Goal: Information Seeking & Learning: Learn about a topic

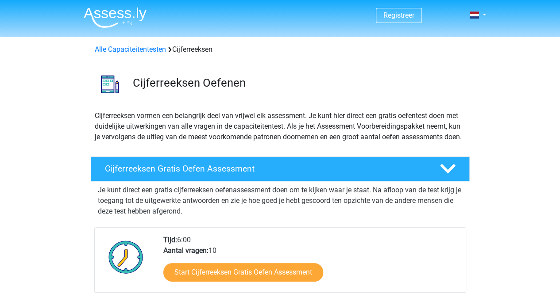
scroll to position [135, 0]
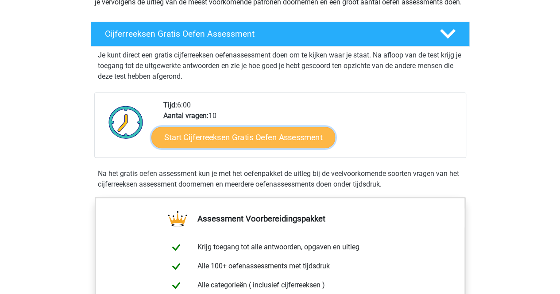
click at [247, 144] on link "Start Cijferreeksen Gratis Oefen Assessment" at bounding box center [243, 137] width 184 height 21
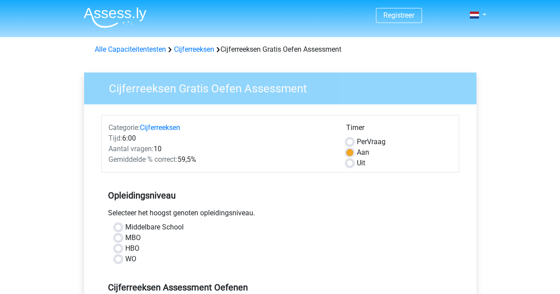
click at [125, 236] on label "MBO" at bounding box center [132, 238] width 15 height 11
click at [117, 236] on input "MBO" at bounding box center [118, 237] width 7 height 9
radio input "true"
click at [125, 250] on label "HBO" at bounding box center [132, 248] width 14 height 11
click at [116, 250] on input "HBO" at bounding box center [118, 247] width 7 height 9
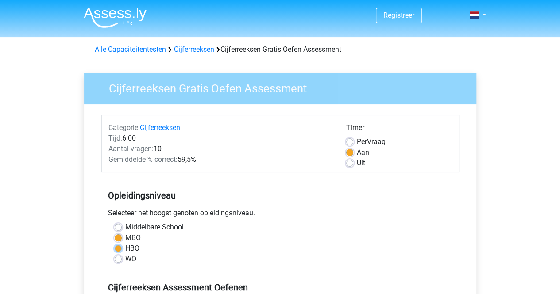
radio input "true"
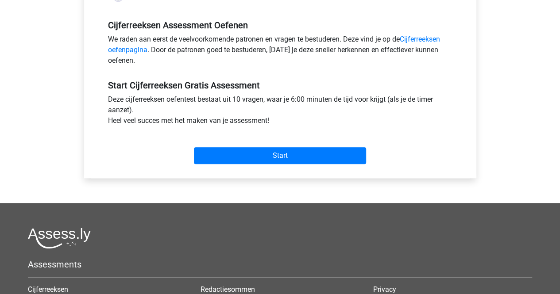
scroll to position [263, 0]
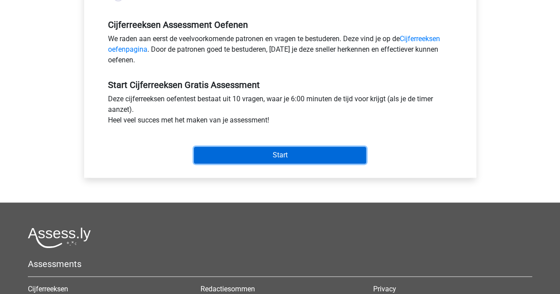
click at [260, 153] on input "Start" at bounding box center [280, 155] width 172 height 17
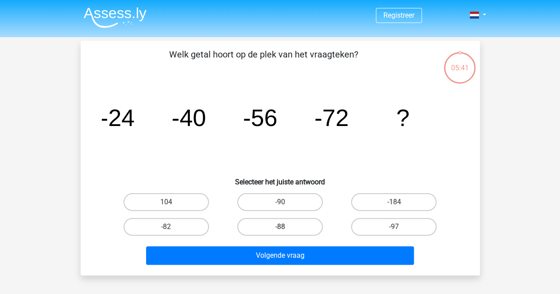
click at [292, 220] on label "-88" at bounding box center [279, 227] width 85 height 18
click at [285, 227] on input "-88" at bounding box center [283, 230] width 6 height 6
radio input "true"
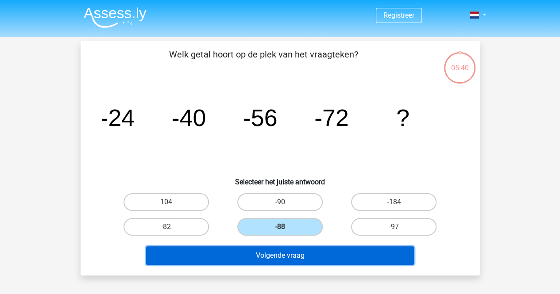
click at [312, 255] on button "Volgende vraag" at bounding box center [280, 255] width 268 height 19
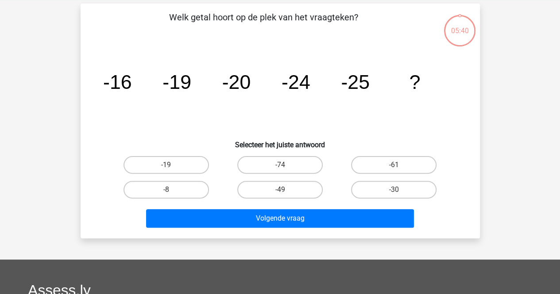
scroll to position [41, 0]
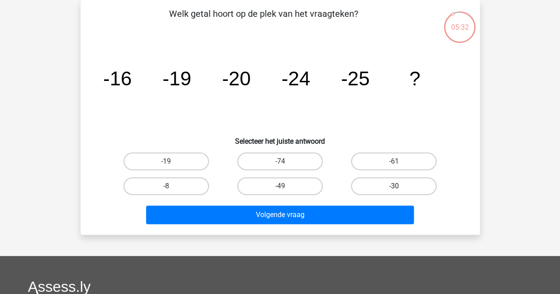
click at [406, 186] on label "-30" at bounding box center [393, 186] width 85 height 18
click at [400, 186] on input "-30" at bounding box center [397, 189] width 6 height 6
radio input "true"
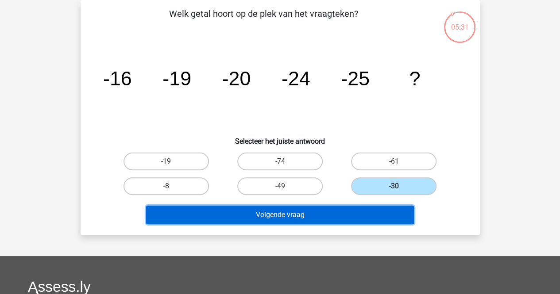
click at [336, 218] on button "Volgende vraag" at bounding box center [280, 215] width 268 height 19
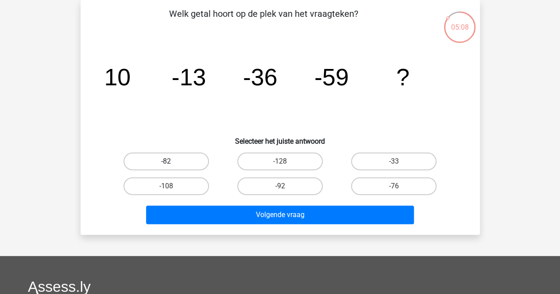
click at [163, 157] on label "-82" at bounding box center [165, 162] width 85 height 18
click at [166, 161] on input "-82" at bounding box center [169, 164] width 6 height 6
radio input "true"
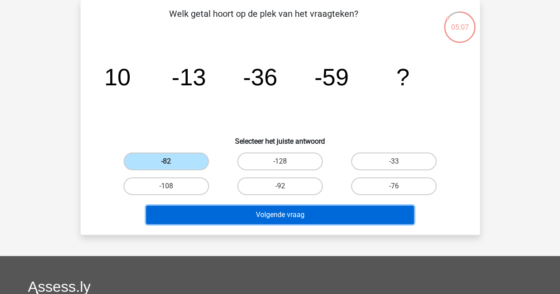
click at [187, 208] on button "Volgende vraag" at bounding box center [280, 215] width 268 height 19
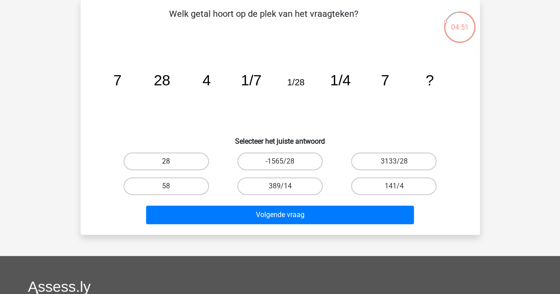
click at [180, 163] on label "28" at bounding box center [165, 162] width 85 height 18
click at [172, 163] on input "28" at bounding box center [169, 164] width 6 height 6
radio input "true"
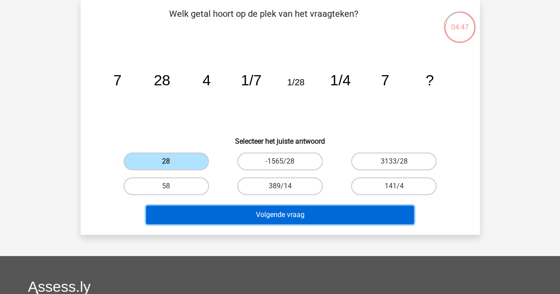
click at [236, 218] on button "Volgende vraag" at bounding box center [280, 215] width 268 height 19
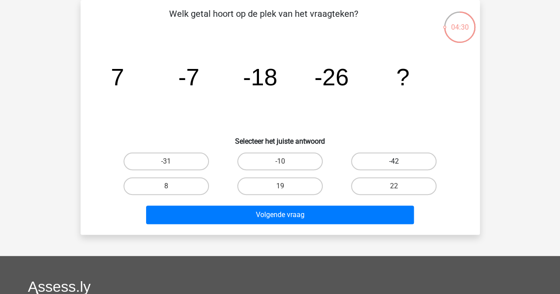
click at [383, 162] on label "-42" at bounding box center [393, 162] width 85 height 18
click at [394, 162] on input "-42" at bounding box center [397, 164] width 6 height 6
radio input "true"
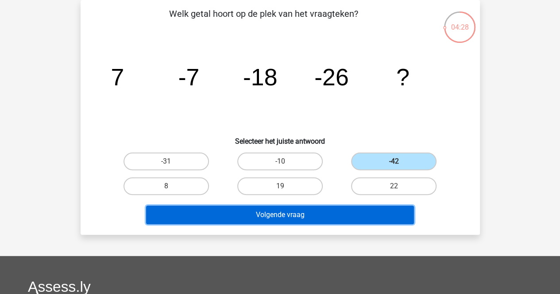
click at [300, 217] on button "Volgende vraag" at bounding box center [280, 215] width 268 height 19
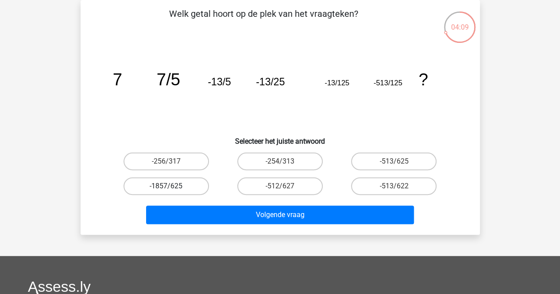
click at [176, 180] on label "-1857/625" at bounding box center [165, 186] width 85 height 18
click at [172, 186] on input "-1857/625" at bounding box center [169, 189] width 6 height 6
radio input "true"
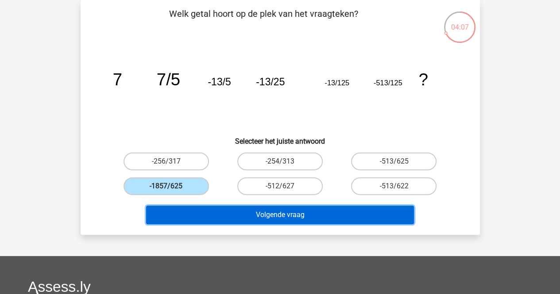
click at [264, 209] on button "Volgende vraag" at bounding box center [280, 215] width 268 height 19
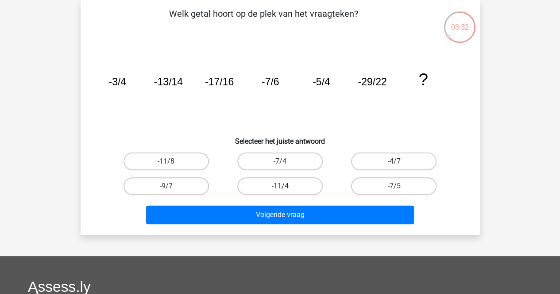
click at [277, 187] on label "-11/4" at bounding box center [279, 186] width 85 height 18
click at [280, 187] on input "-11/4" at bounding box center [283, 189] width 6 height 6
radio input "true"
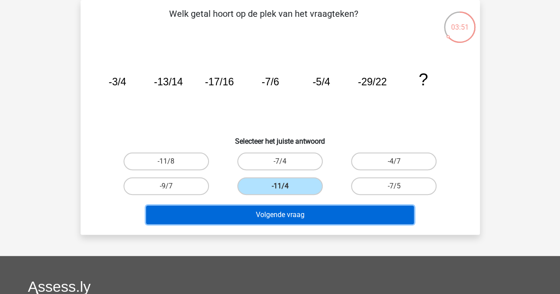
click at [302, 215] on button "Volgende vraag" at bounding box center [280, 215] width 268 height 19
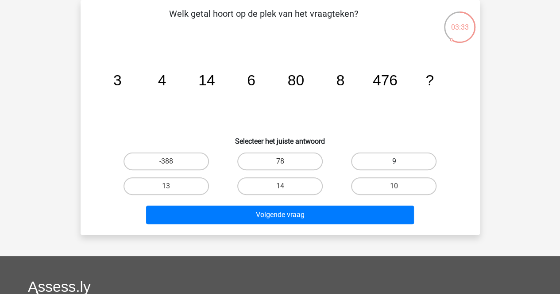
click at [382, 167] on label "9" at bounding box center [393, 162] width 85 height 18
click at [394, 167] on input "9" at bounding box center [397, 164] width 6 height 6
radio input "true"
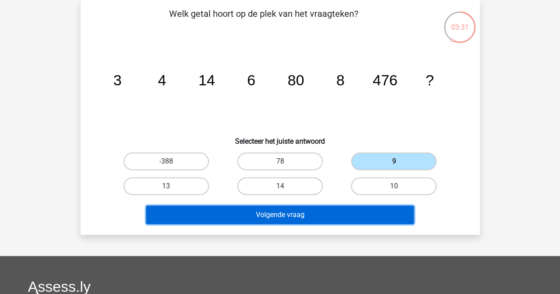
click at [374, 208] on button "Volgende vraag" at bounding box center [280, 215] width 268 height 19
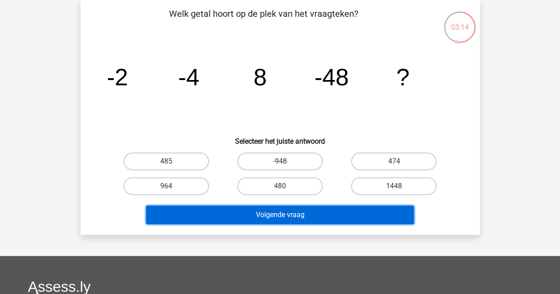
click at [374, 208] on button "Volgende vraag" at bounding box center [280, 215] width 268 height 19
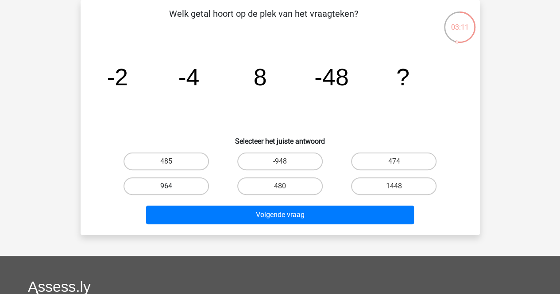
click at [178, 188] on label "964" at bounding box center [165, 186] width 85 height 18
click at [172, 188] on input "964" at bounding box center [169, 189] width 6 height 6
radio input "true"
click at [290, 187] on label "480" at bounding box center [279, 186] width 85 height 18
click at [285, 187] on input "480" at bounding box center [283, 189] width 6 height 6
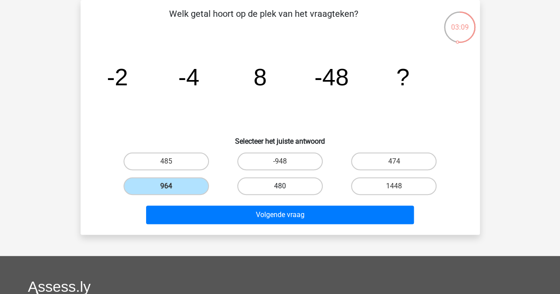
radio input "true"
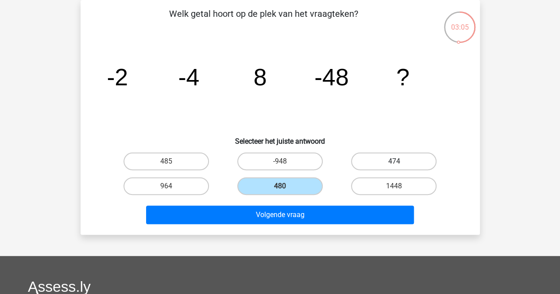
click at [402, 161] on label "474" at bounding box center [393, 162] width 85 height 18
click at [400, 161] on input "474" at bounding box center [397, 164] width 6 height 6
radio input "true"
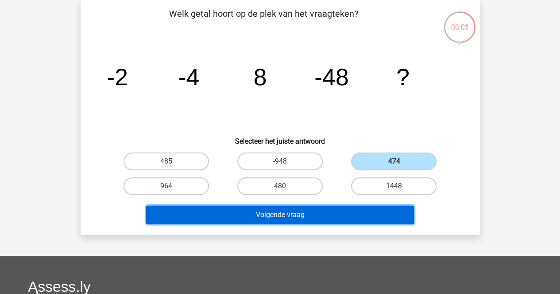
click at [349, 215] on button "Volgende vraag" at bounding box center [280, 215] width 268 height 19
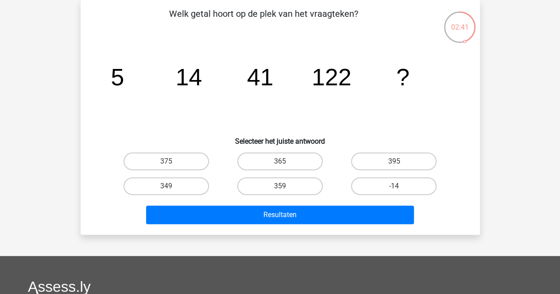
click at [281, 188] on input "359" at bounding box center [283, 189] width 6 height 6
radio input "true"
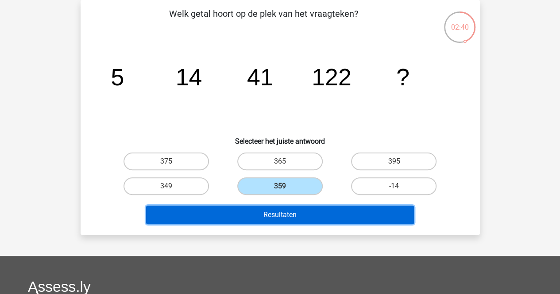
click at [292, 223] on button "Resultaten" at bounding box center [280, 215] width 268 height 19
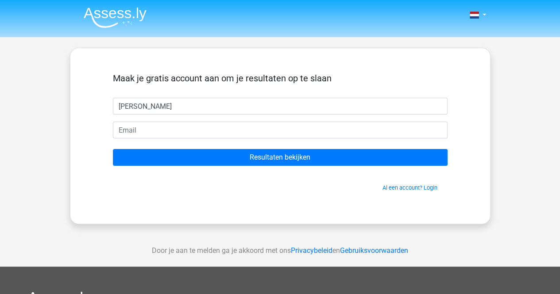
type input "Perry"
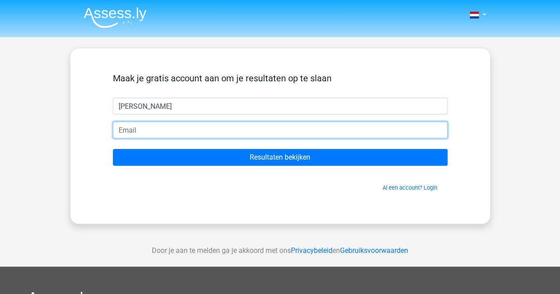
click at [182, 132] on input "email" at bounding box center [280, 130] width 334 height 17
type input "hollenbergp@talnet.nl"
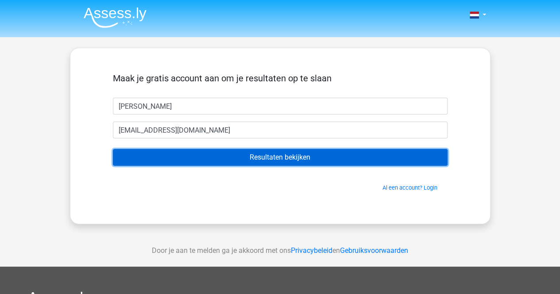
click at [218, 155] on input "Resultaten bekijken" at bounding box center [280, 157] width 334 height 17
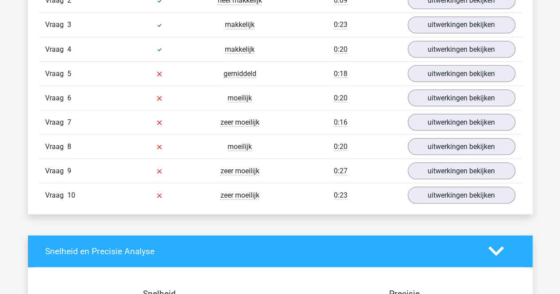
scroll to position [801, 0]
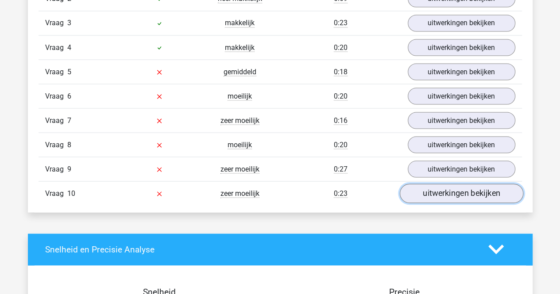
click at [481, 185] on link "uitwerkingen bekijken" at bounding box center [460, 193] width 123 height 19
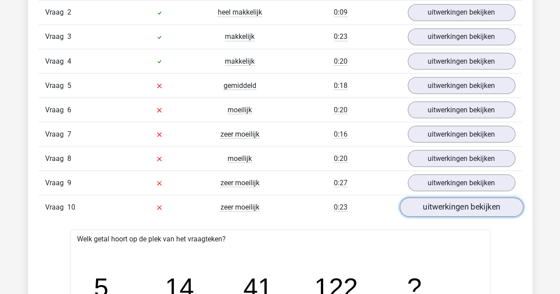
scroll to position [769, 0]
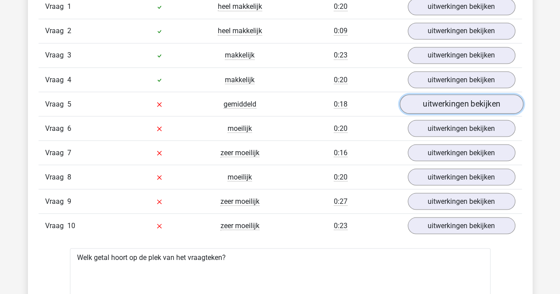
click at [469, 97] on link "uitwerkingen bekijken" at bounding box center [460, 103] width 123 height 19
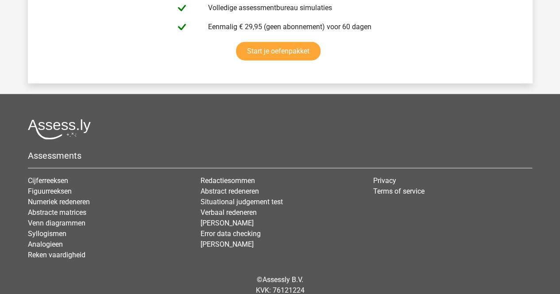
scroll to position [2740, 0]
